Goal: Information Seeking & Learning: Learn about a topic

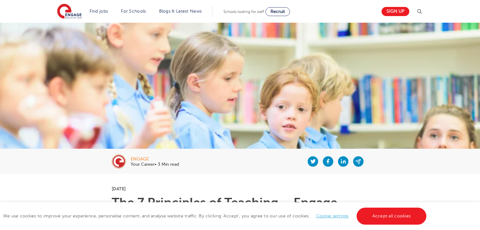
scroll to position [620, 0]
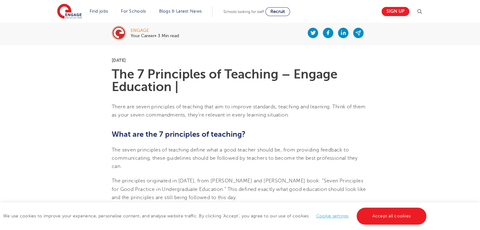
scroll to position [105, 0]
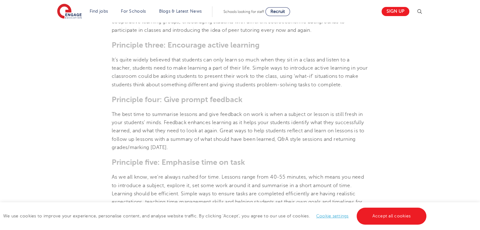
scroll to position [371, 0]
